Goal: Complete application form

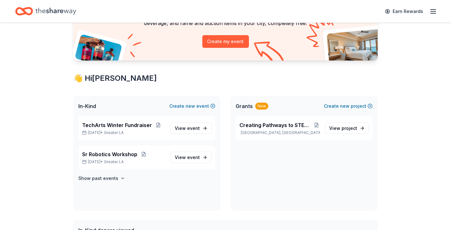
scroll to position [67, 0]
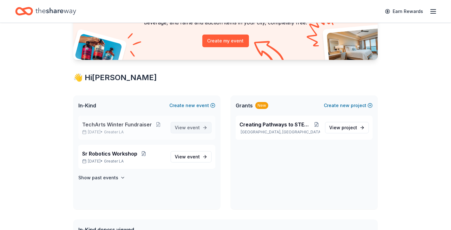
click at [199, 127] on span "event" at bounding box center [193, 127] width 13 height 5
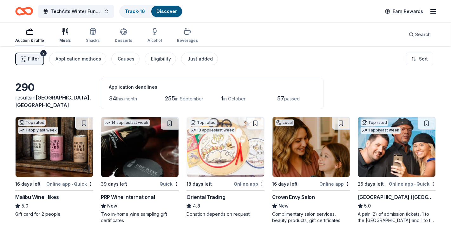
click at [65, 37] on div "Meals" at bounding box center [64, 35] width 11 height 15
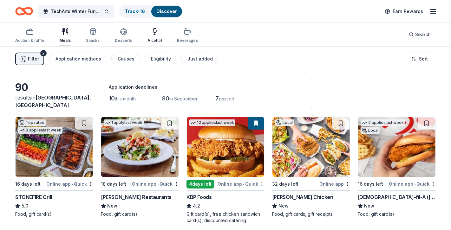
click at [149, 35] on div "Alcohol" at bounding box center [155, 35] width 14 height 15
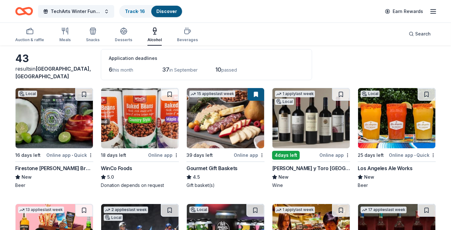
scroll to position [29, 0]
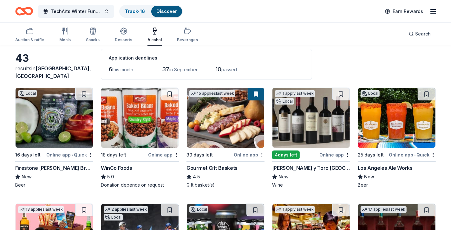
click at [260, 97] on button at bounding box center [256, 94] width 17 height 13
click at [246, 130] on img at bounding box center [225, 118] width 77 height 60
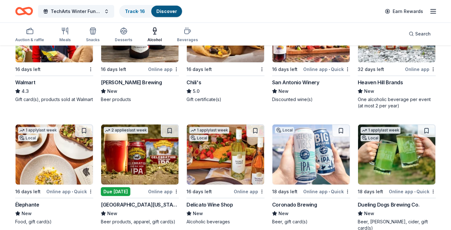
scroll to position [476, 0]
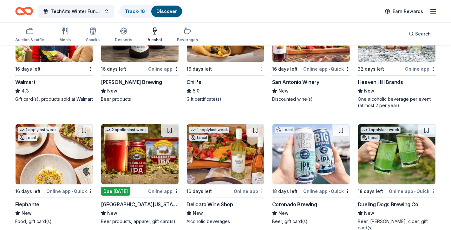
click at [220, 81] on div "Chili's" at bounding box center [226, 82] width 78 height 8
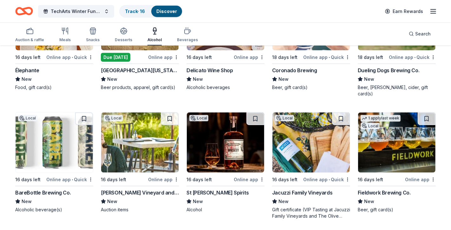
scroll to position [613, 0]
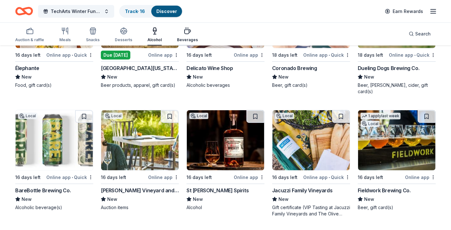
click at [184, 34] on icon "button" at bounding box center [188, 31] width 8 height 8
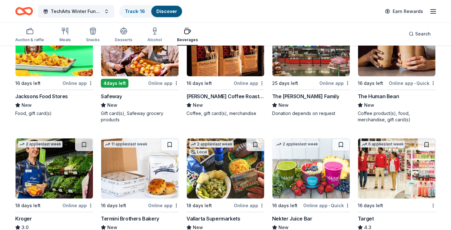
scroll to position [227, 0]
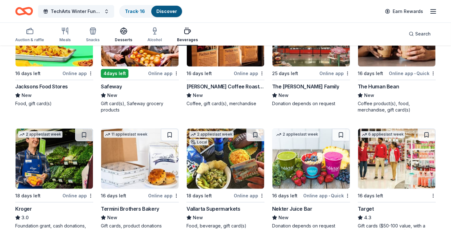
click at [118, 35] on div "Desserts" at bounding box center [123, 34] width 17 height 15
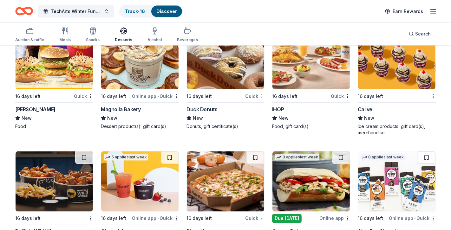
scroll to position [791, 0]
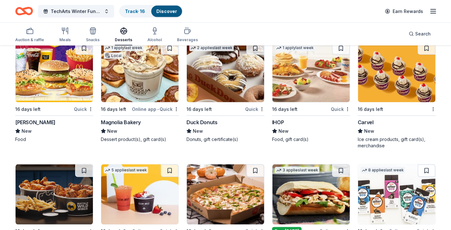
click at [224, 183] on img at bounding box center [225, 195] width 77 height 60
click at [288, 85] on img at bounding box center [311, 72] width 77 height 60
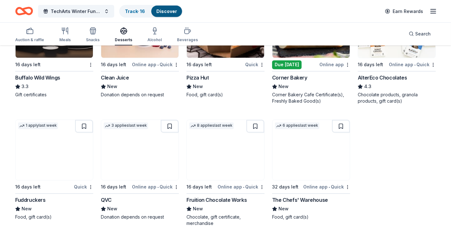
scroll to position [965, 0]
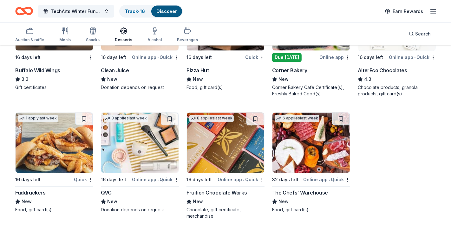
click at [57, 151] on img at bounding box center [54, 143] width 77 height 60
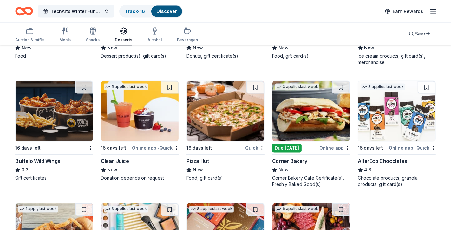
scroll to position [855, 0]
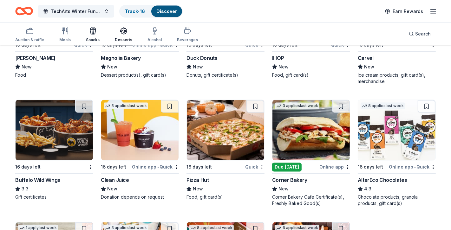
click at [93, 34] on icon "button" at bounding box center [93, 32] width 6 height 4
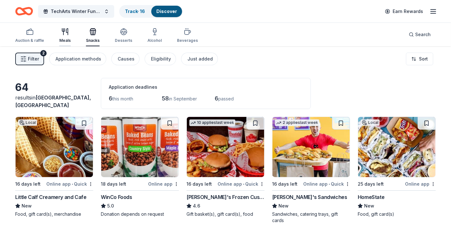
click at [62, 28] on icon "button" at bounding box center [65, 32] width 8 height 8
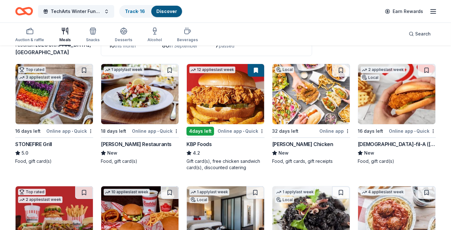
scroll to position [52, 0]
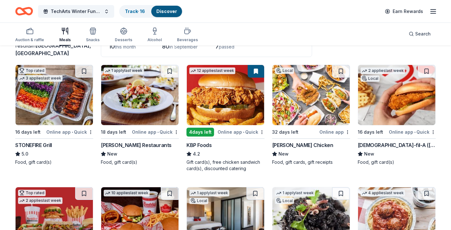
click at [69, 112] on img at bounding box center [54, 95] width 77 height 60
click at [228, 108] on img at bounding box center [225, 95] width 77 height 60
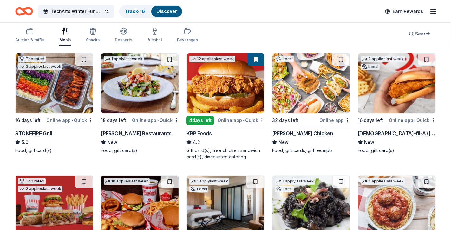
scroll to position [68, 0]
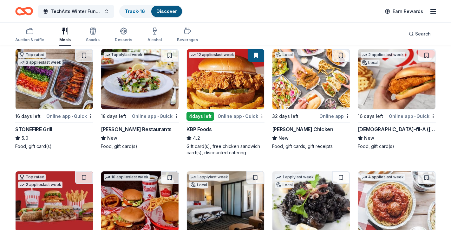
click at [388, 83] on img at bounding box center [396, 79] width 77 height 60
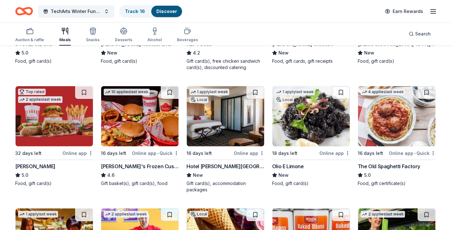
scroll to position [162, 0]
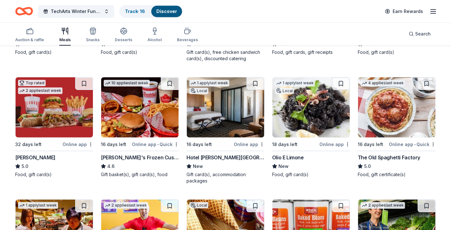
click at [62, 116] on img at bounding box center [54, 107] width 77 height 60
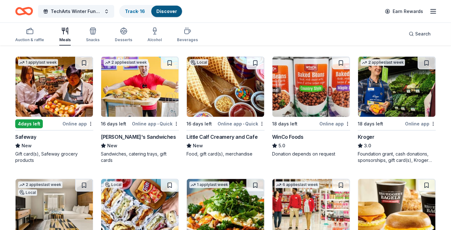
scroll to position [307, 0]
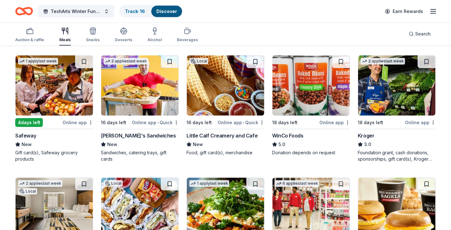
click at [134, 87] on img at bounding box center [139, 86] width 77 height 60
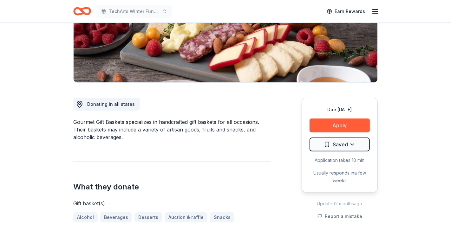
scroll to position [115, 0]
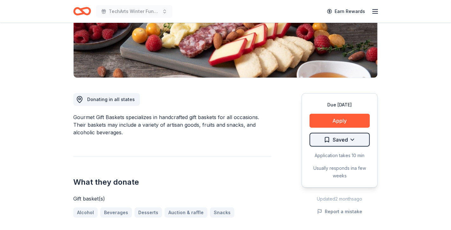
click at [354, 116] on html "TechArts Winter Fundraiser Earn Rewards Due in 39 days Share Gourmet Gift Baske…" at bounding box center [225, 0] width 451 height 230
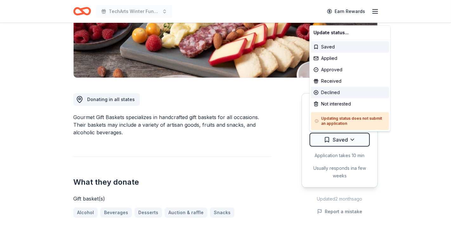
click at [341, 95] on div "Declined" at bounding box center [350, 92] width 78 height 11
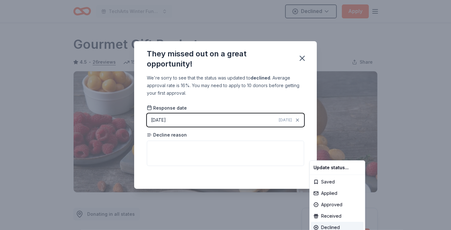
click at [299, 174] on html "TechArts Winter Fundraiser Declined Apply Due in 39 days Share Gourmet Gift Bas…" at bounding box center [225, 115] width 451 height 230
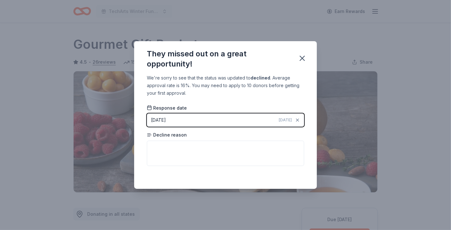
scroll to position [139, 0]
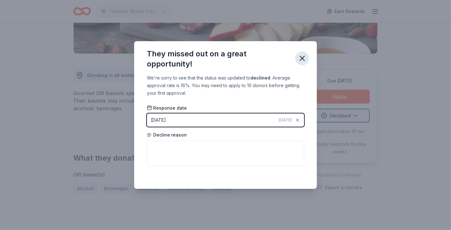
click at [302, 57] on icon "button" at bounding box center [302, 58] width 9 height 9
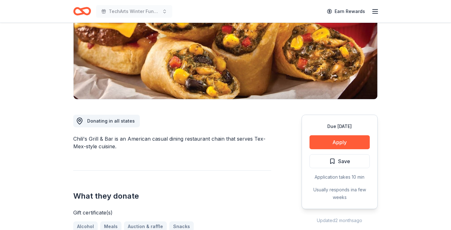
scroll to position [95, 0]
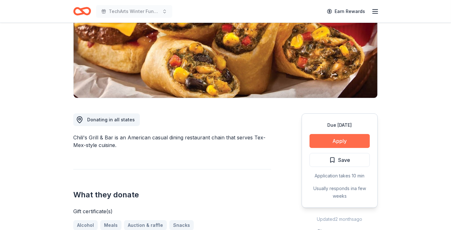
click at [318, 141] on button "Apply" at bounding box center [340, 141] width 60 height 14
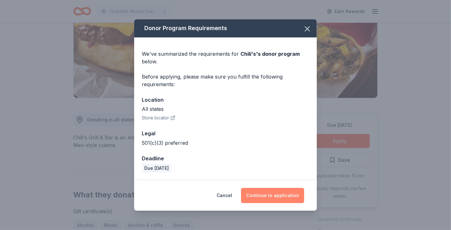
click at [286, 188] on button "Continue to application" at bounding box center [272, 195] width 63 height 15
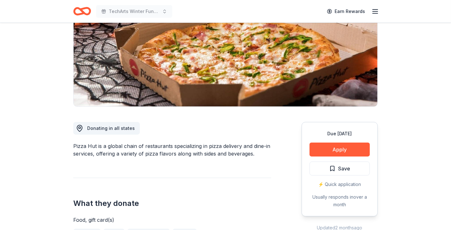
scroll to position [96, 0]
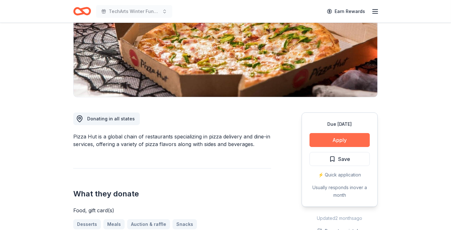
click at [328, 143] on button "Apply" at bounding box center [340, 140] width 60 height 14
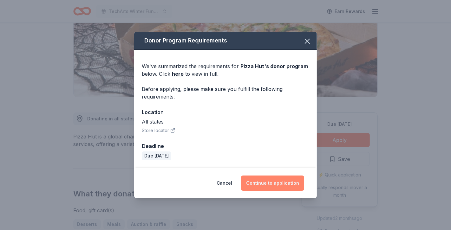
click at [284, 184] on button "Continue to application" at bounding box center [272, 183] width 63 height 15
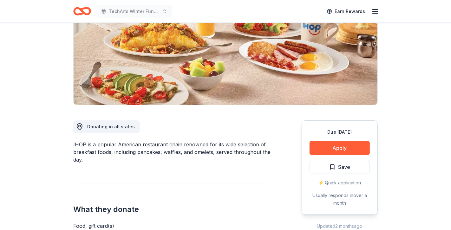
scroll to position [91, 0]
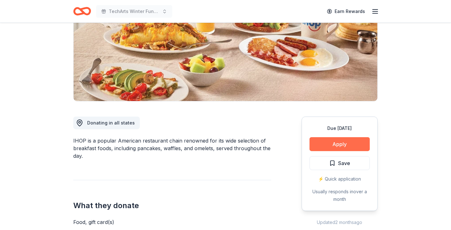
click at [317, 146] on button "Apply" at bounding box center [340, 144] width 60 height 14
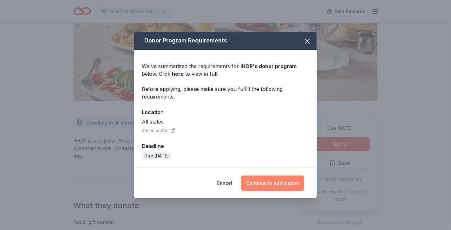
click at [273, 181] on button "Continue to application" at bounding box center [272, 183] width 63 height 15
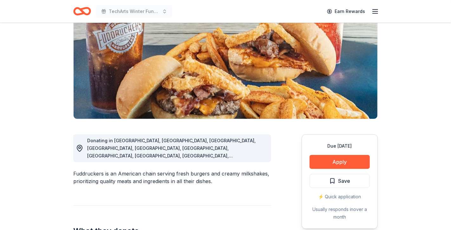
scroll to position [91, 0]
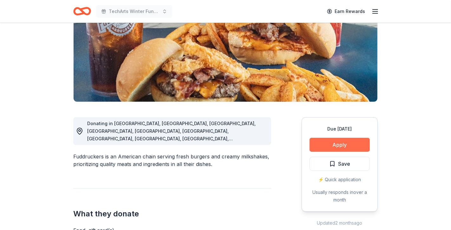
click at [320, 146] on button "Apply" at bounding box center [340, 145] width 60 height 14
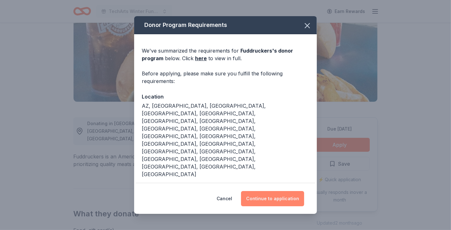
click at [296, 194] on button "Continue to application" at bounding box center [272, 198] width 63 height 15
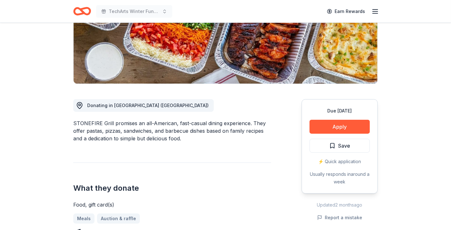
scroll to position [113, 0]
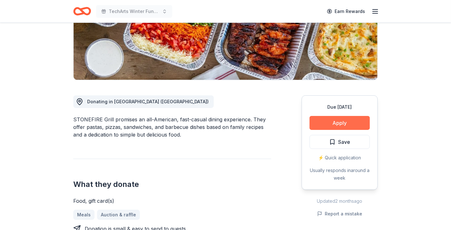
click at [326, 125] on button "Apply" at bounding box center [340, 123] width 60 height 14
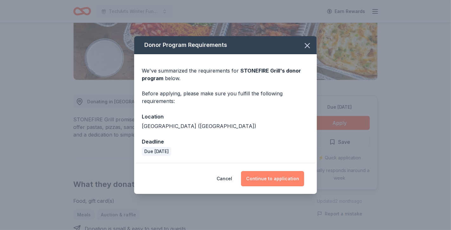
click at [284, 175] on button "Continue to application" at bounding box center [272, 178] width 63 height 15
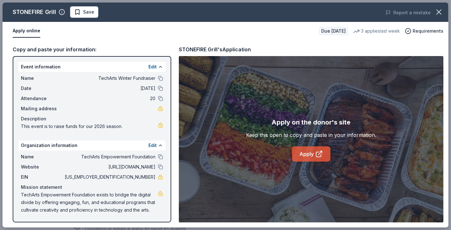
click at [300, 153] on link "Apply" at bounding box center [311, 154] width 38 height 15
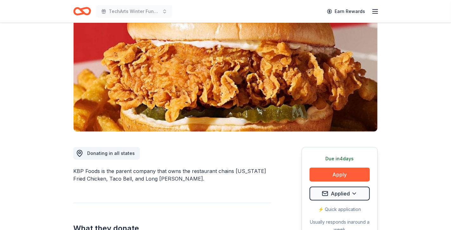
scroll to position [85, 0]
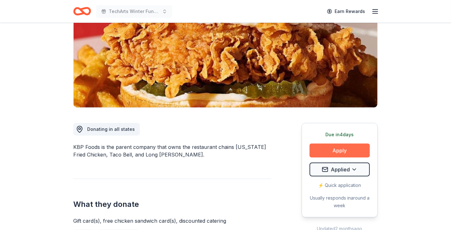
click at [321, 154] on button "Apply" at bounding box center [340, 151] width 60 height 14
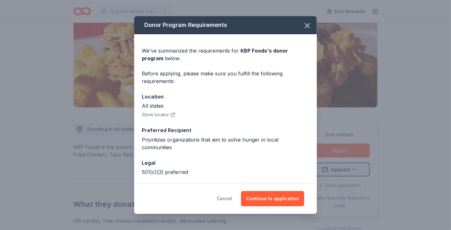
click at [222, 201] on button "Cancel" at bounding box center [225, 198] width 16 height 15
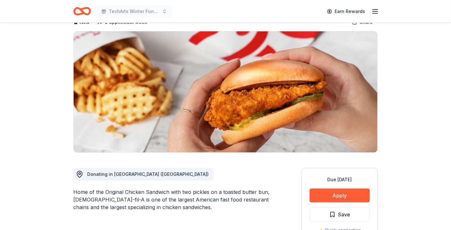
scroll to position [65, 0]
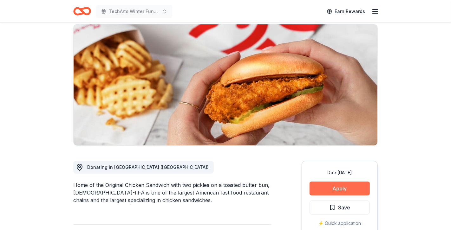
click at [325, 182] on button "Apply" at bounding box center [340, 189] width 60 height 14
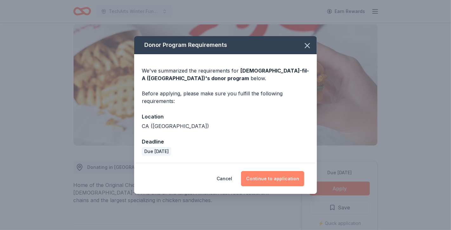
click at [283, 171] on button "Continue to application" at bounding box center [272, 178] width 63 height 15
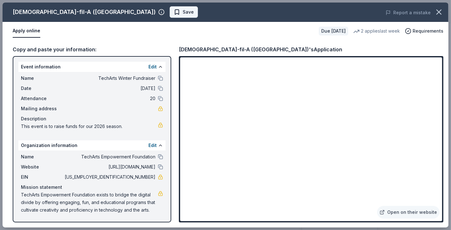
click at [183, 10] on span "Save" at bounding box center [188, 12] width 11 height 8
click at [123, 11] on body "TechArts Winter Fundraiser Earn Rewards Due in 16 days Share Chick-fil-A (Los A…" at bounding box center [225, 50] width 451 height 230
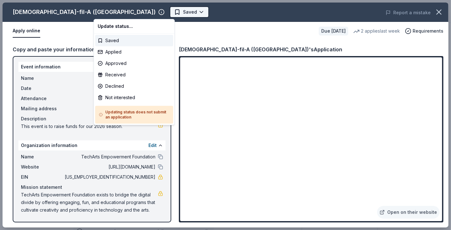
scroll to position [0, 0]
click at [120, 55] on div "Applied" at bounding box center [134, 51] width 78 height 11
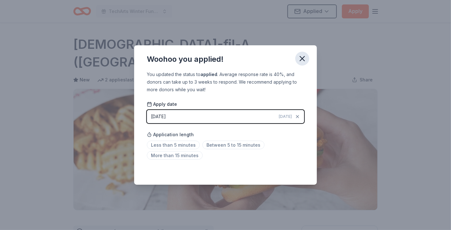
click at [300, 56] on icon "button" at bounding box center [302, 58] width 9 height 9
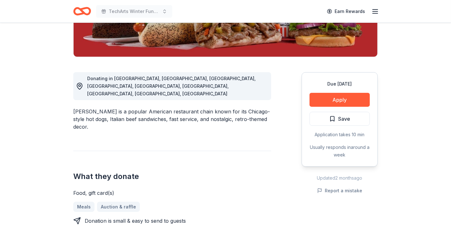
scroll to position [136, 0]
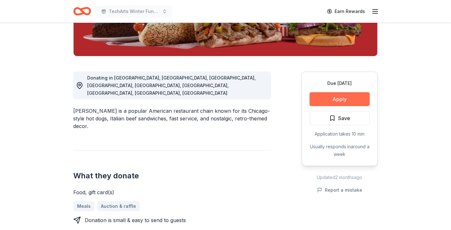
click at [318, 100] on button "Apply" at bounding box center [340, 99] width 60 height 14
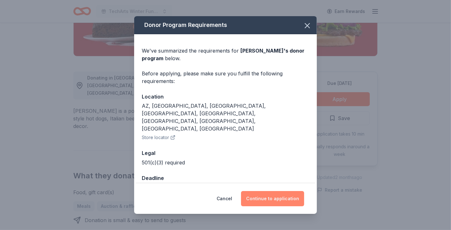
click at [271, 193] on button "Continue to application" at bounding box center [272, 198] width 63 height 15
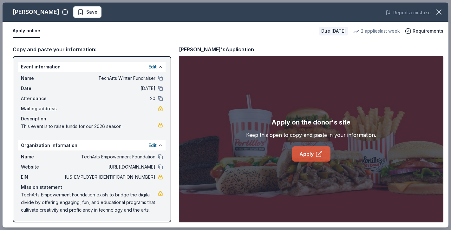
click at [303, 155] on link "Apply" at bounding box center [311, 154] width 38 height 15
click at [77, 13] on span "Save" at bounding box center [87, 12] width 20 height 8
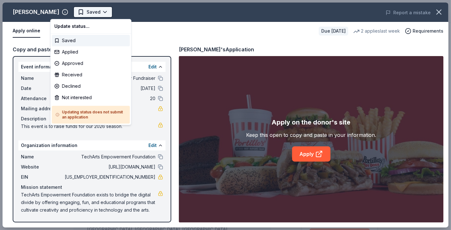
scroll to position [0, 0]
click at [76, 50] on div "Applied" at bounding box center [91, 51] width 78 height 11
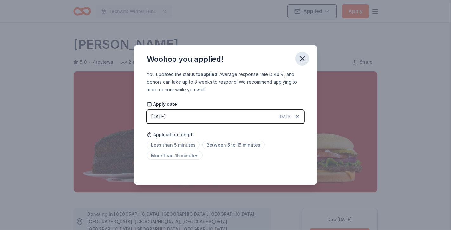
click at [305, 61] on icon "button" at bounding box center [302, 58] width 9 height 9
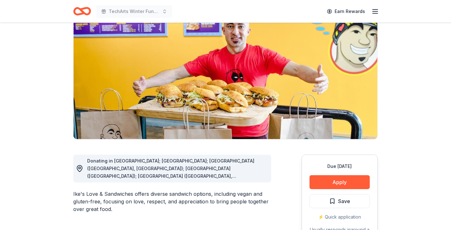
scroll to position [83, 0]
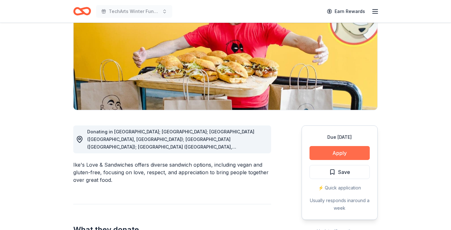
click at [322, 158] on button "Apply" at bounding box center [340, 153] width 60 height 14
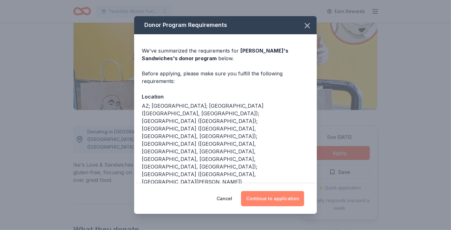
click at [280, 199] on button "Continue to application" at bounding box center [272, 198] width 63 height 15
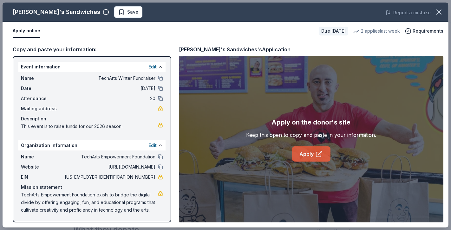
click at [305, 155] on link "Apply" at bounding box center [311, 154] width 38 height 15
click at [127, 12] on span "Save" at bounding box center [132, 12] width 11 height 8
click at [104, 11] on body "TechArts Winter Fundraiser Earn Rewards Due in 16 days Share Ike's Sandwiches N…" at bounding box center [225, 32] width 451 height 230
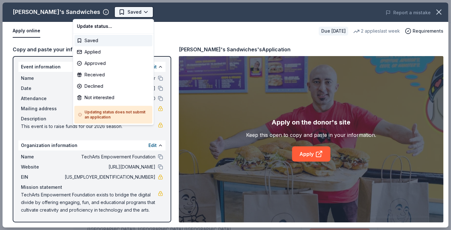
scroll to position [0, 0]
click at [101, 53] on div "Applied" at bounding box center [113, 51] width 78 height 11
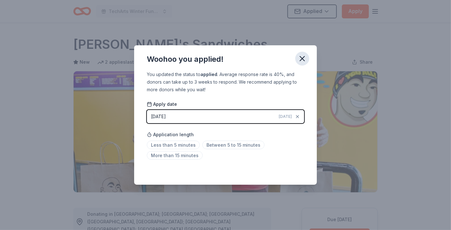
click at [303, 62] on icon "button" at bounding box center [302, 58] width 9 height 9
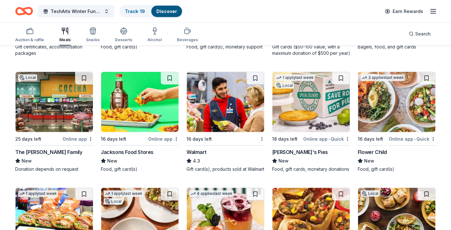
scroll to position [534, 0]
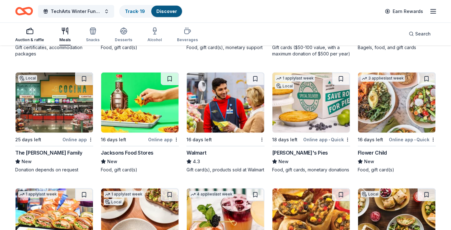
click at [29, 33] on icon "button" at bounding box center [30, 31] width 8 height 8
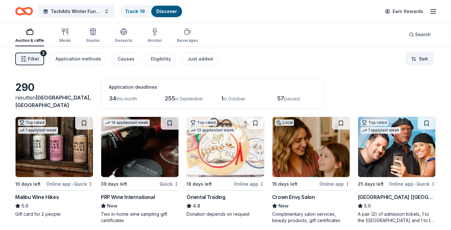
click at [420, 59] on html "Create Post Save Idea TechArts Winter Fundraiser Track · 19 Discover Earn Rewar…" at bounding box center [225, 115] width 451 height 230
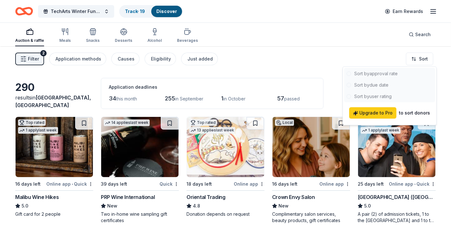
click at [305, 72] on html "Create Post Save Idea TechArts Winter Fundraiser Track · 19 Discover Earn Rewar…" at bounding box center [225, 115] width 451 height 230
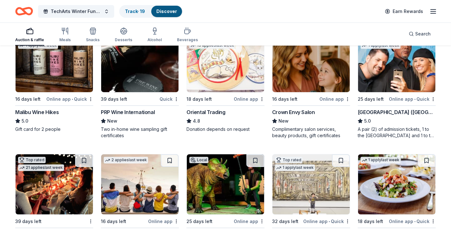
scroll to position [86, 0]
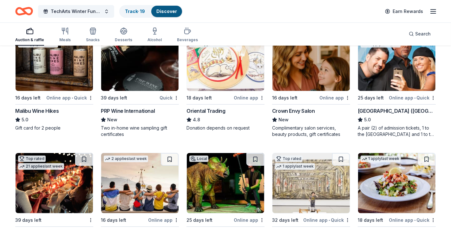
click at [388, 79] on img at bounding box center [396, 61] width 77 height 60
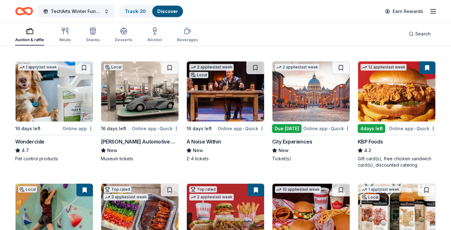
scroll to position [301, 0]
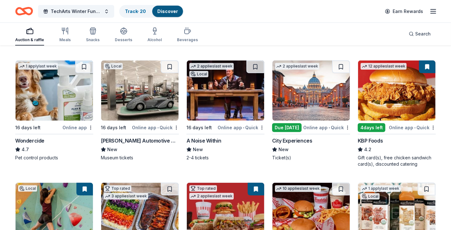
click at [318, 98] on img at bounding box center [311, 91] width 77 height 60
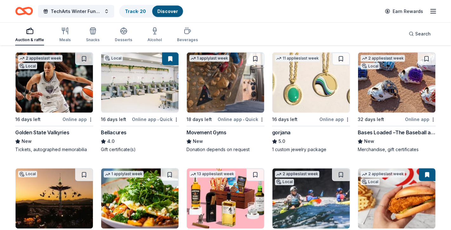
scroll to position [888, 0]
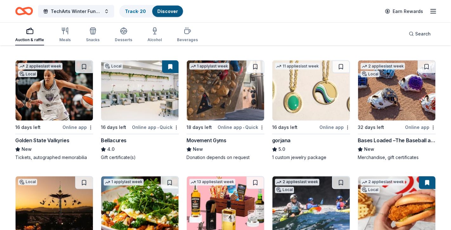
click at [437, 9] on icon "button" at bounding box center [434, 12] width 8 height 8
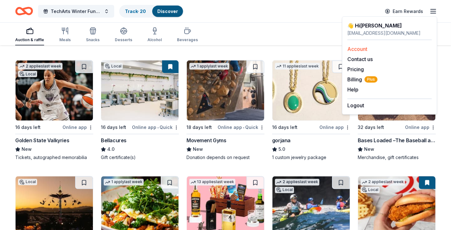
click at [362, 49] on link "Account" at bounding box center [357, 49] width 20 height 6
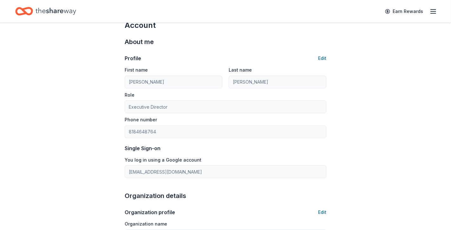
scroll to position [5, 0]
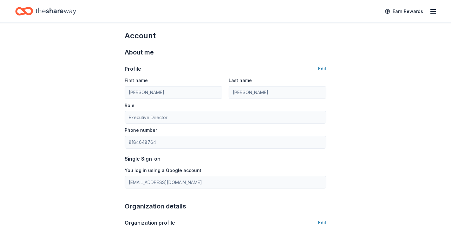
click at [432, 11] on line "button" at bounding box center [433, 11] width 5 height 0
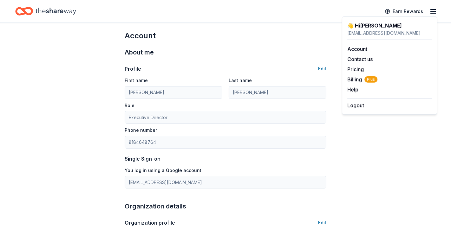
click at [68, 8] on icon "Home" at bounding box center [56, 11] width 41 height 13
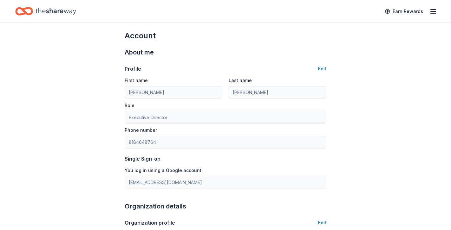
click at [68, 8] on icon "Home" at bounding box center [56, 11] width 41 height 13
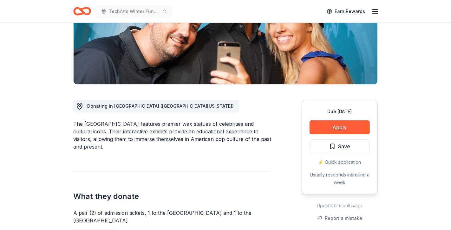
scroll to position [110, 0]
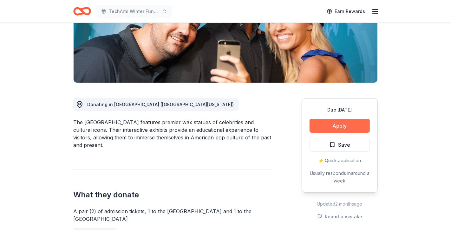
click at [342, 126] on button "Apply" at bounding box center [340, 126] width 60 height 14
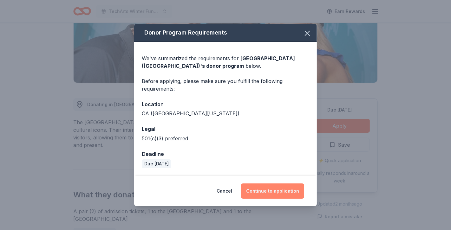
click at [274, 184] on button "Continue to application" at bounding box center [272, 191] width 63 height 15
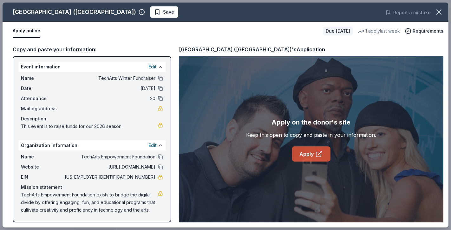
click at [297, 156] on link "Apply" at bounding box center [311, 154] width 38 height 15
click at [163, 12] on span "Save" at bounding box center [168, 12] width 11 height 8
click at [158, 12] on body "TechArts Winter Fundraiser Earn Rewards Due [DATE] Share [GEOGRAPHIC_DATA] ([GE…" at bounding box center [225, 5] width 451 height 230
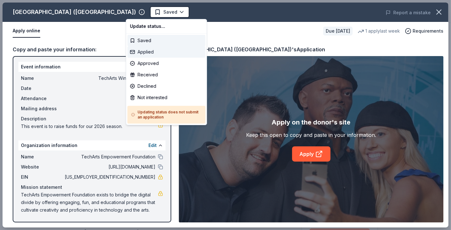
click at [154, 49] on div "Applied" at bounding box center [167, 51] width 78 height 11
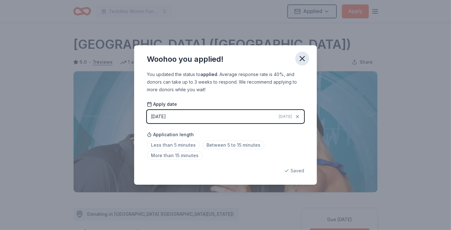
click at [301, 58] on icon "button" at bounding box center [302, 58] width 9 height 9
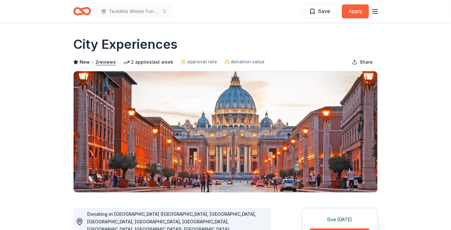
click at [117, 44] on h1 "City Experiences" at bounding box center [125, 45] width 104 height 18
drag, startPoint x: 72, startPoint y: 44, endPoint x: 126, endPoint y: 46, distance: 54.0
